Goal: Use online tool/utility

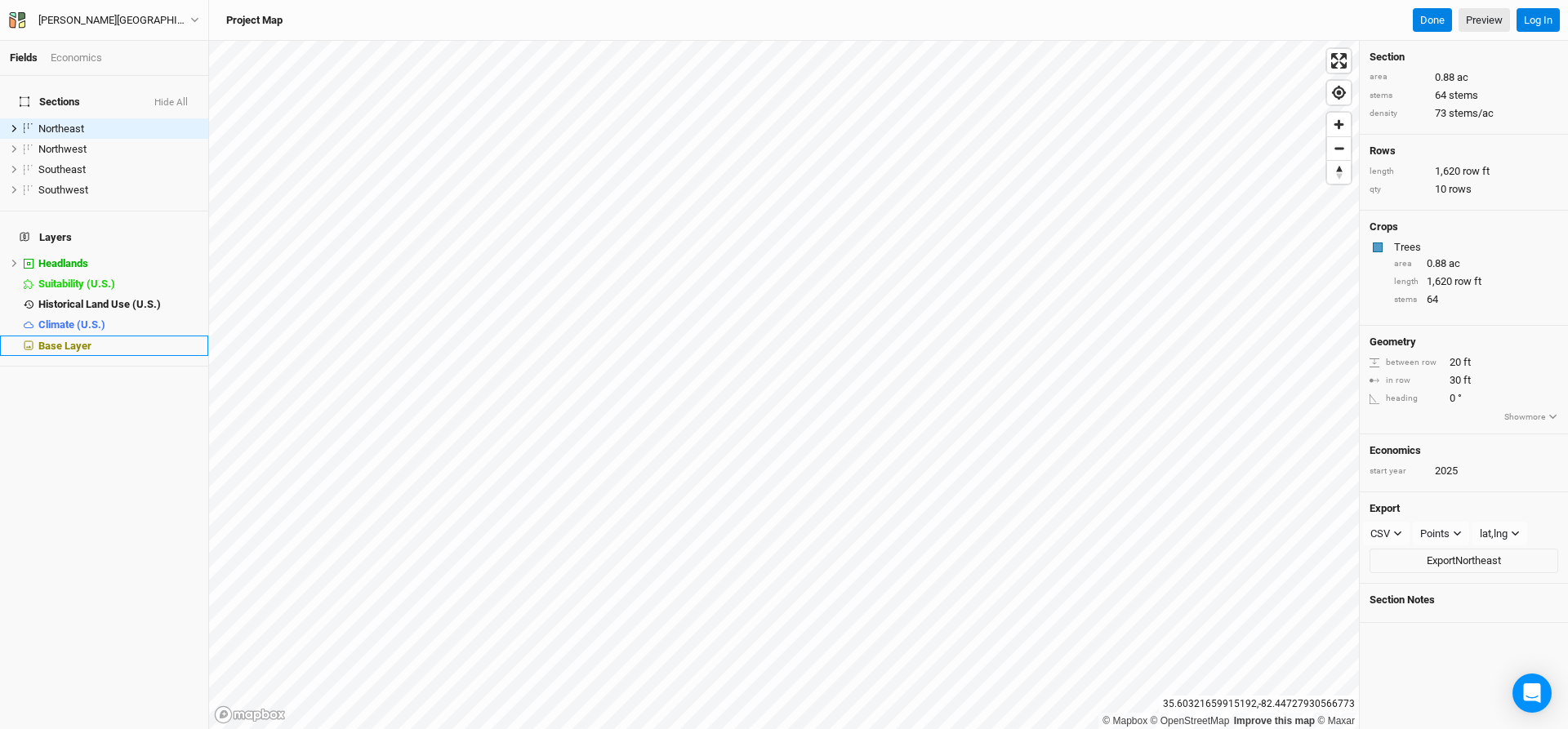
click at [43, 339] on span "Base Layer" at bounding box center [64, 345] width 53 height 12
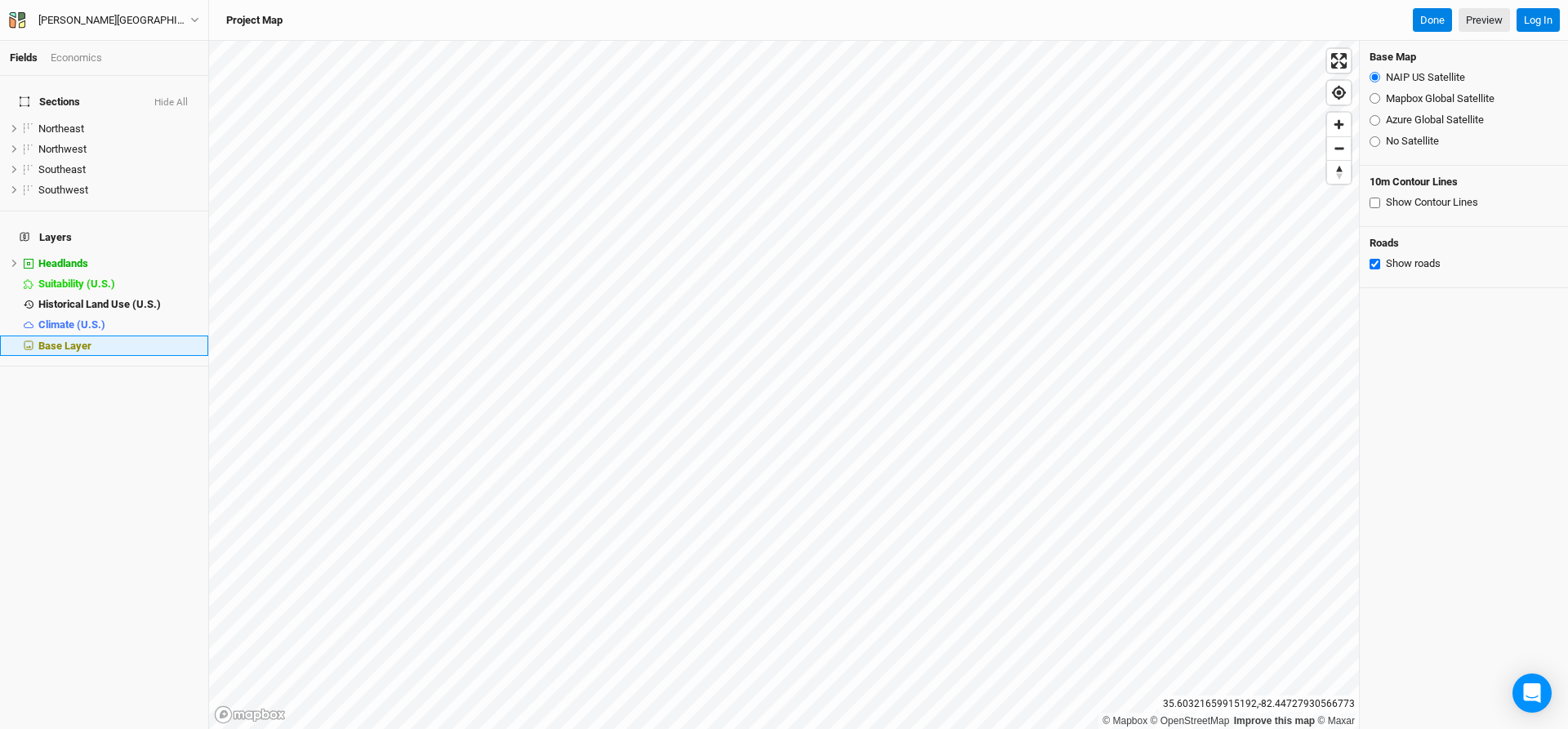
click at [117, 339] on div "Base Layer" at bounding box center [118, 345] width 160 height 13
click at [1375, 205] on input "Show Contour Lines" at bounding box center [1375, 203] width 10 height 10
checkbox input "true"
